Goal: Information Seeking & Learning: Find specific fact

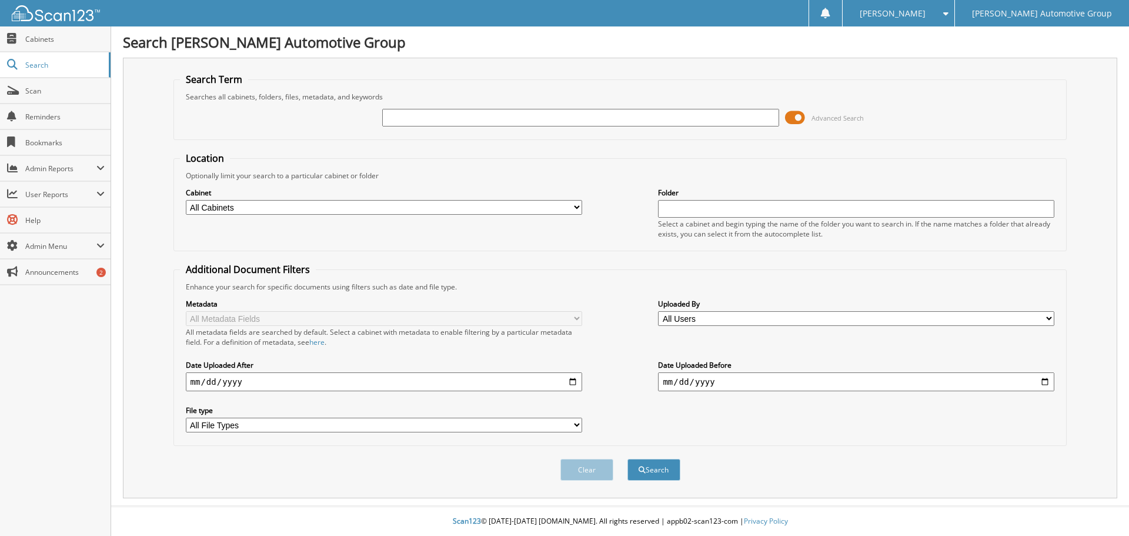
click at [453, 121] on input "text" at bounding box center [580, 118] width 396 height 18
type input "398548"
click at [627, 459] on button "Search" at bounding box center [653, 470] width 53 height 22
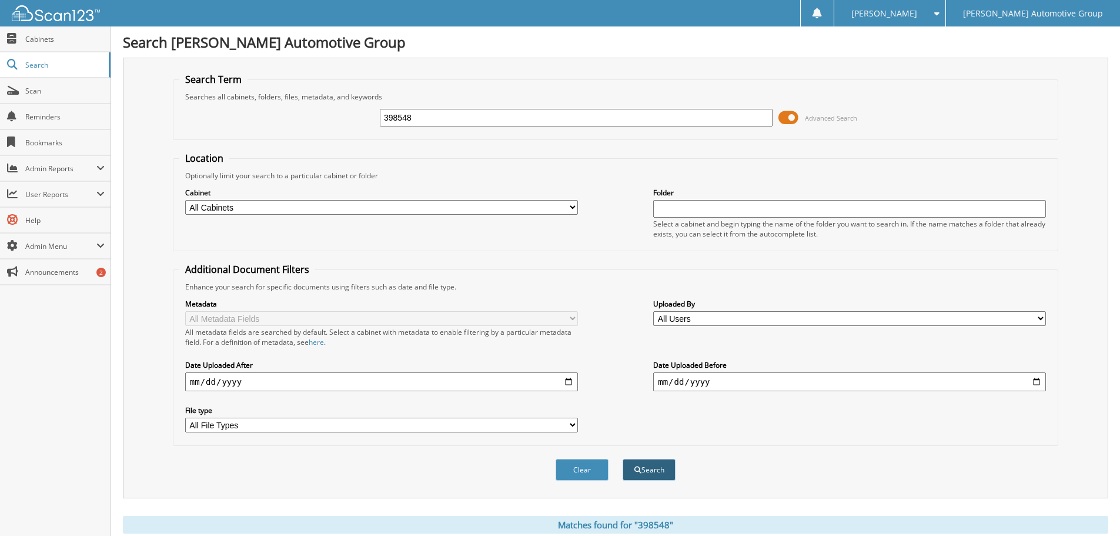
click at [640, 477] on button "Search" at bounding box center [649, 470] width 53 height 22
click at [88, 67] on span "Search" at bounding box center [64, 65] width 78 height 10
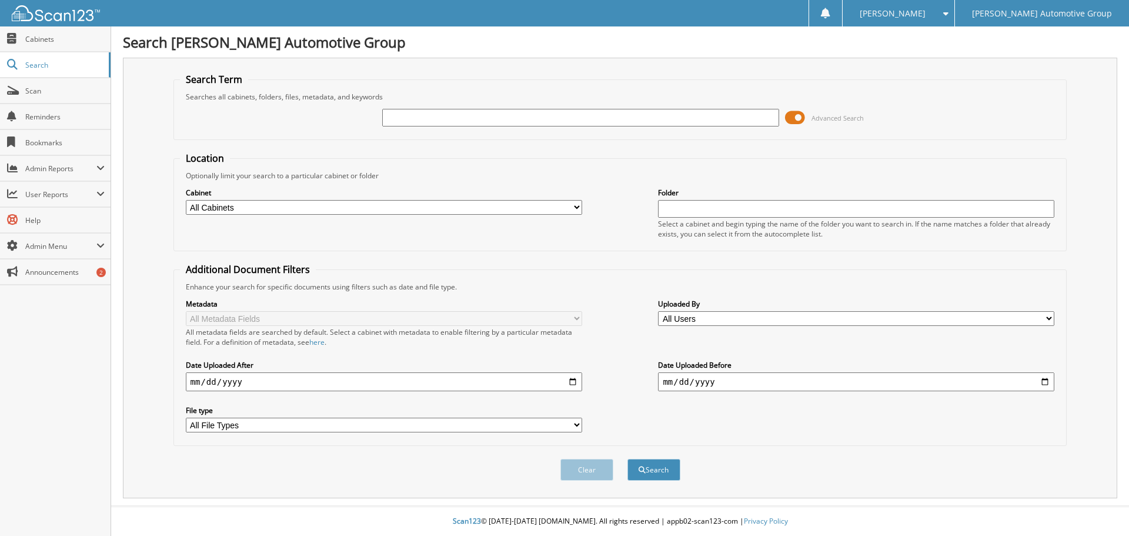
click at [457, 120] on input "text" at bounding box center [580, 118] width 396 height 18
click at [421, 116] on input "text" at bounding box center [580, 118] width 396 height 18
type input "398548"
click at [646, 473] on button "Search" at bounding box center [653, 470] width 53 height 22
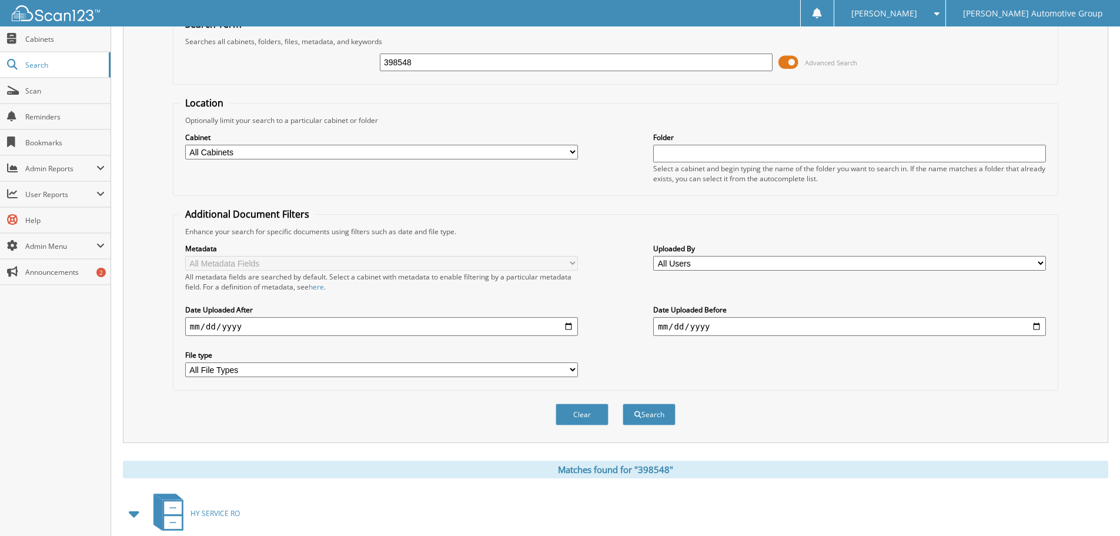
scroll to position [168, 0]
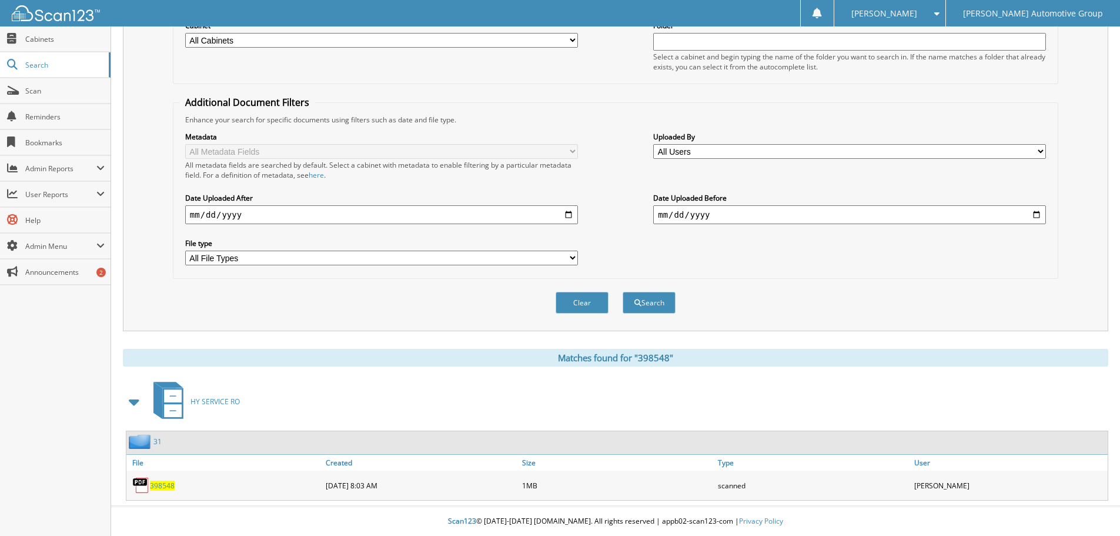
click at [165, 486] on span "398548" at bounding box center [162, 485] width 25 height 10
